Goal: Task Accomplishment & Management: Use online tool/utility

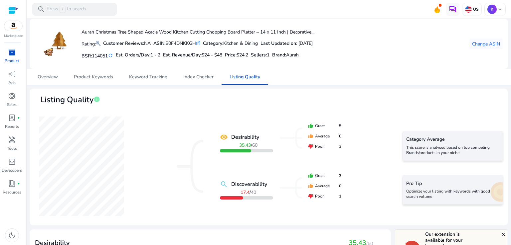
click at [504, 43] on mat-card "Aurah Christmas Tree Shaped Acacia Wood Kitchen Cutting Chopping Board Platter …" at bounding box center [269, 44] width 478 height 51
click at [493, 44] on span "Change ASIN" at bounding box center [486, 44] width 28 height 7
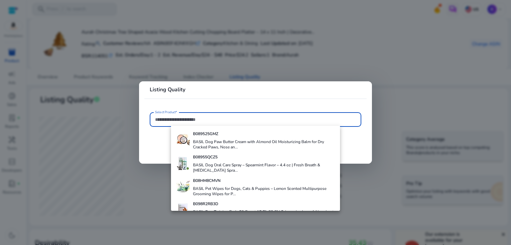
paste input "**********"
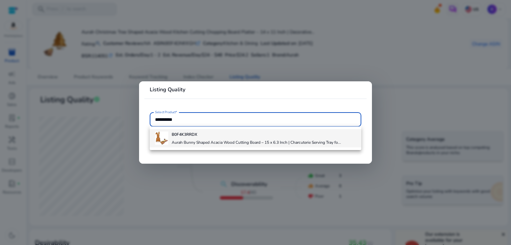
type input "**********"
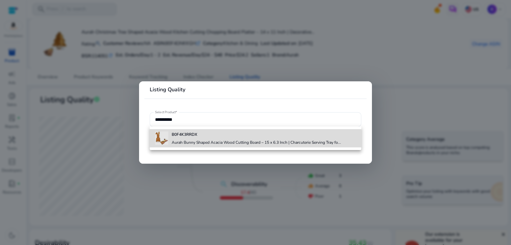
click at [200, 140] on h4 "Aurah Bunny Shaped Acacia Wood Cutting Board – 15 x 6.3 Inch | Charcuterie Serv…" at bounding box center [256, 142] width 169 height 5
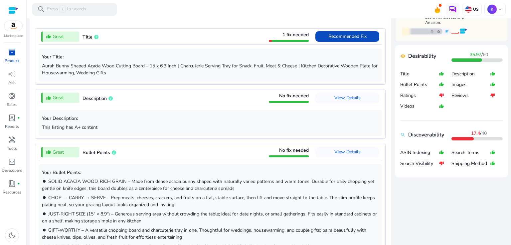
scroll to position [236, 0]
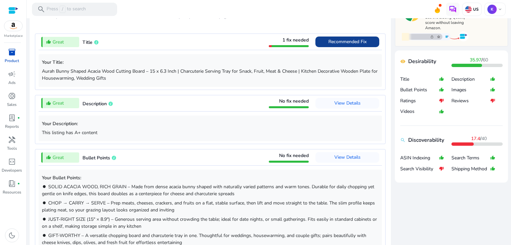
click at [344, 45] on span "Recommended Fix" at bounding box center [347, 42] width 38 height 11
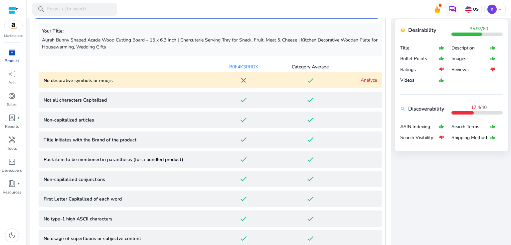
scroll to position [270, 0]
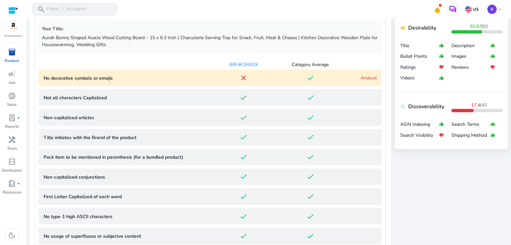
click at [354, 77] on div "Analyze" at bounding box center [359, 77] width 33 height 7
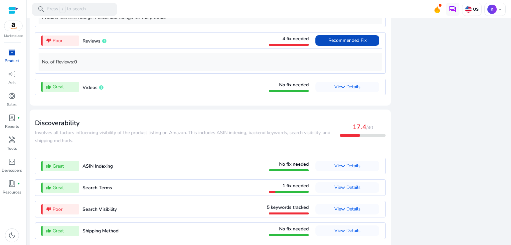
scroll to position [1014, 0]
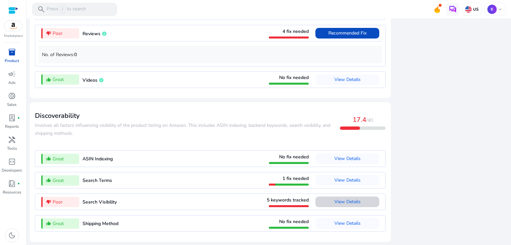
click at [340, 202] on span "View Details" at bounding box center [347, 202] width 26 height 6
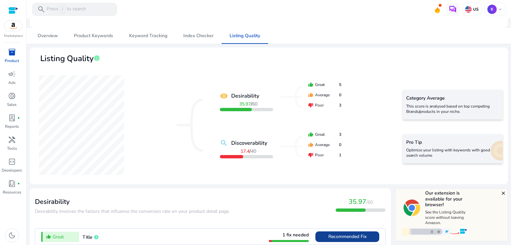
scroll to position [0, 0]
